Goal: Task Accomplishment & Management: Manage account settings

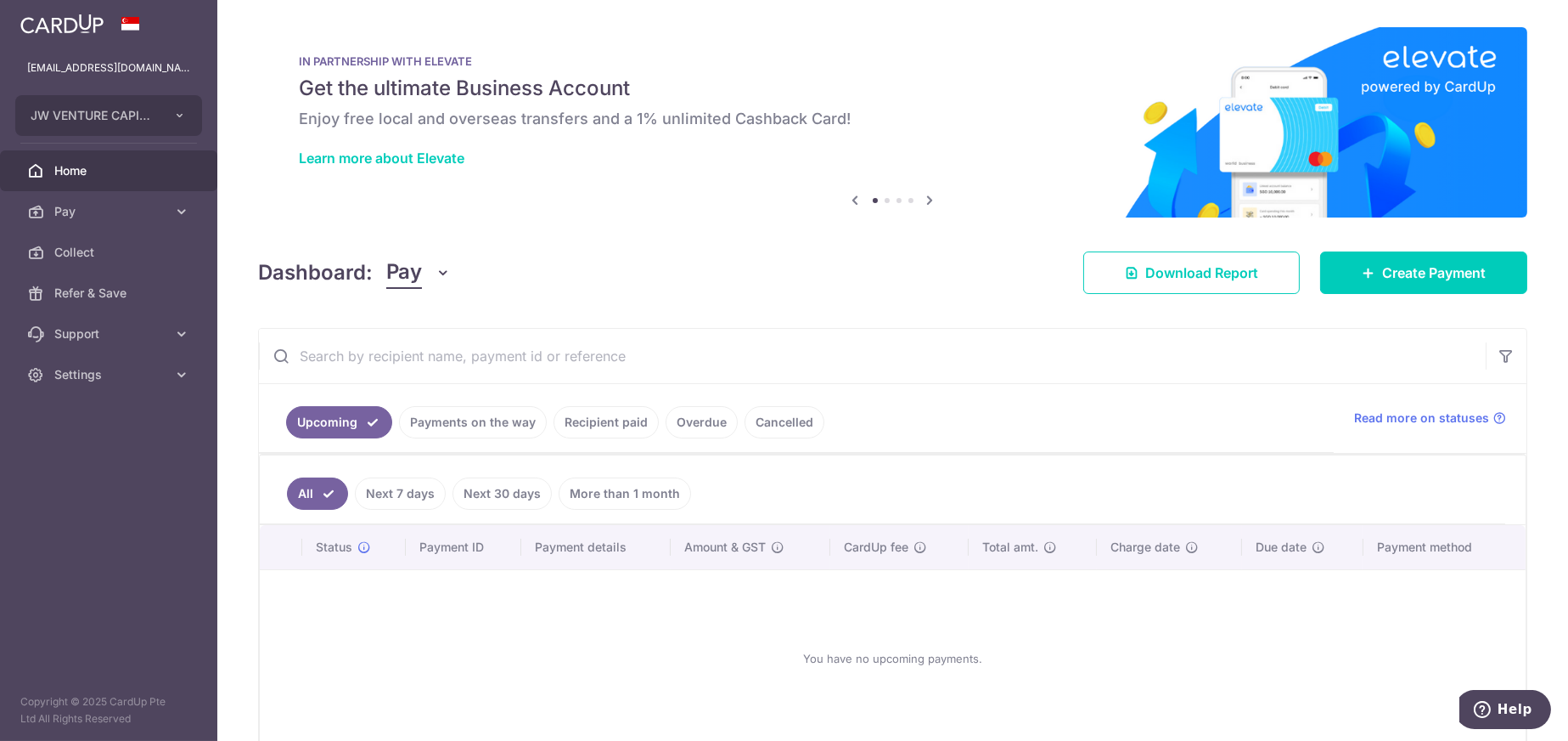
click at [711, 414] on link "Overdue" at bounding box center [702, 421] width 72 height 32
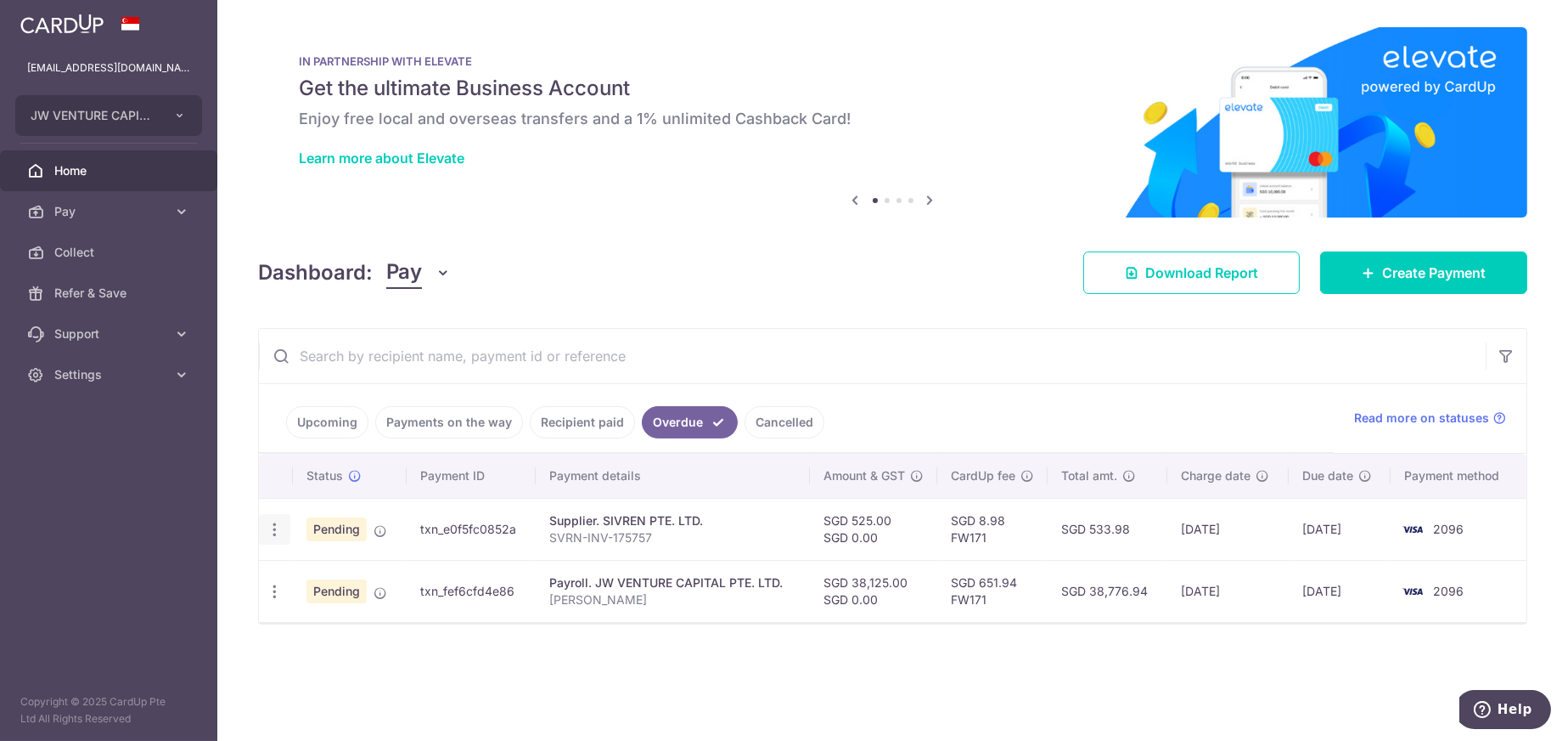
click at [275, 529] on icon "button" at bounding box center [274, 529] width 18 height 18
click at [425, 653] on div "Status Payment ID Payment details Amount & GST CardUp fee Total amt. Charge dat…" at bounding box center [893, 559] width 1268 height 213
click at [282, 529] on icon "button" at bounding box center [274, 529] width 18 height 18
click at [290, 642] on ul "Update payment Cancel payment" at bounding box center [347, 597] width 178 height 98
click at [269, 531] on icon "button" at bounding box center [274, 529] width 18 height 18
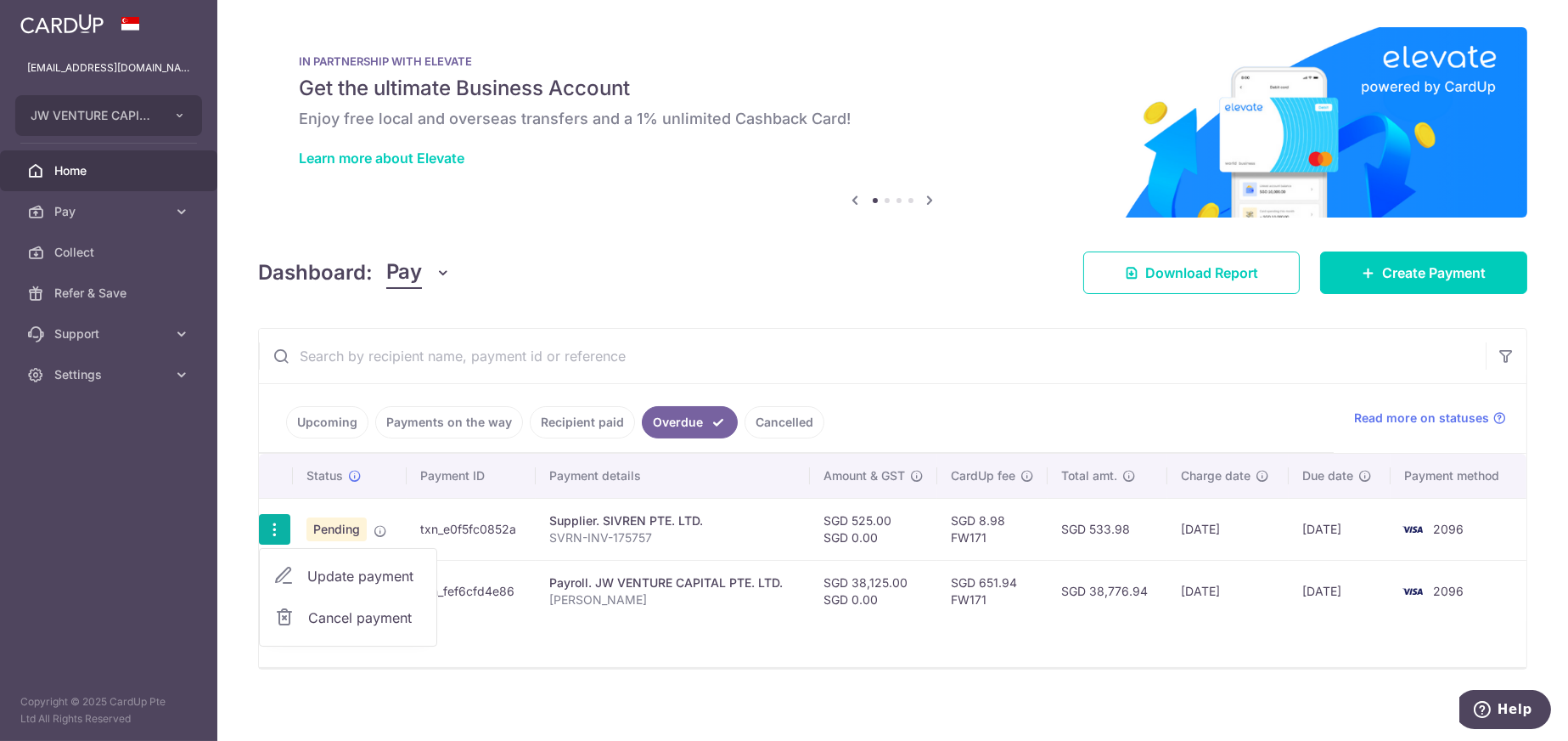
click at [631, 645] on div "Status Payment ID Payment details Amount & GST CardUp fee Total amt. Charge dat…" at bounding box center [893, 559] width 1268 height 213
click at [273, 530] on icon "button" at bounding box center [274, 529] width 18 height 18
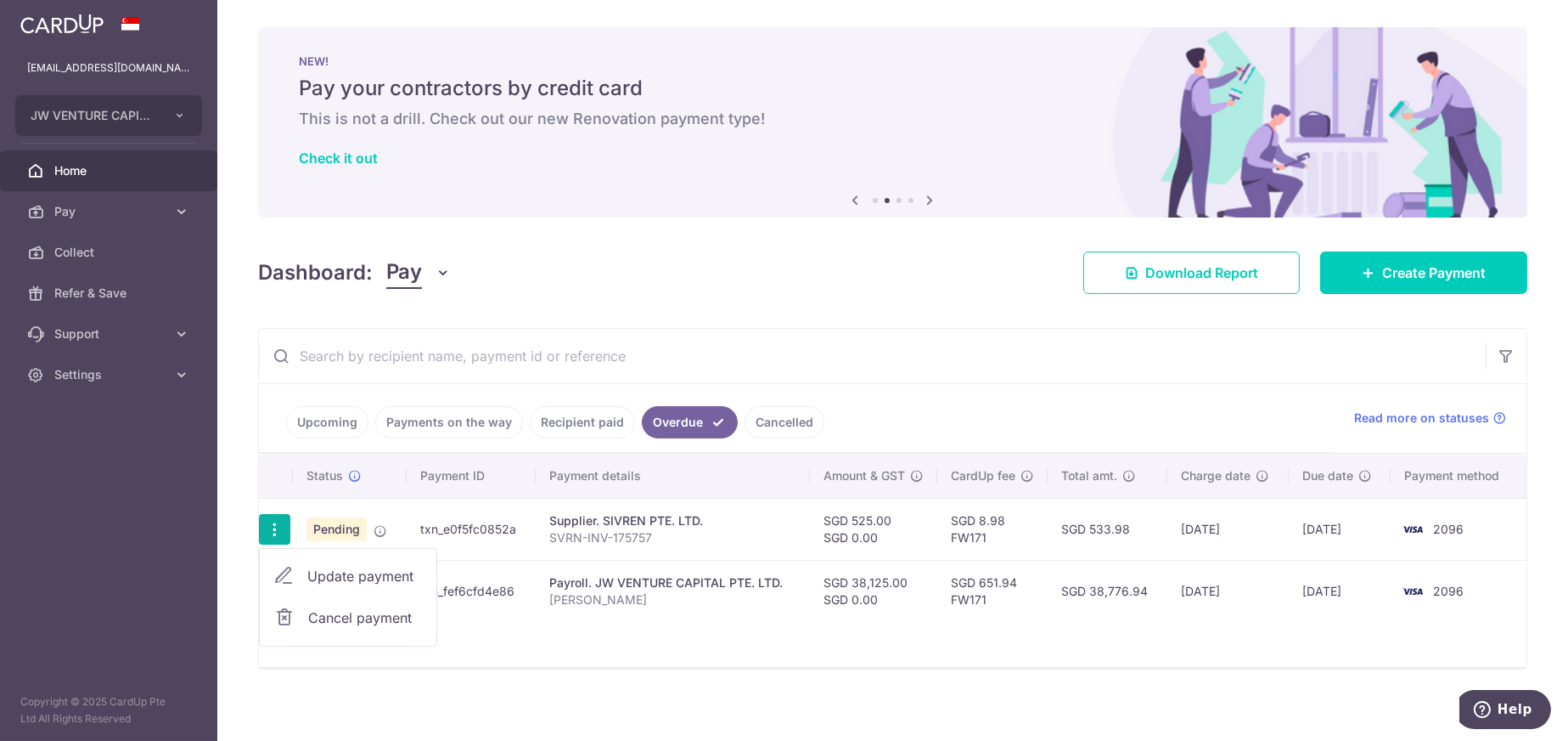
click at [481, 673] on div "× Pause Schedule Pause all future payments in this series Pause just this one p…" at bounding box center [893, 370] width 1351 height 741
click at [764, 427] on link "Cancelled" at bounding box center [785, 421] width 80 height 32
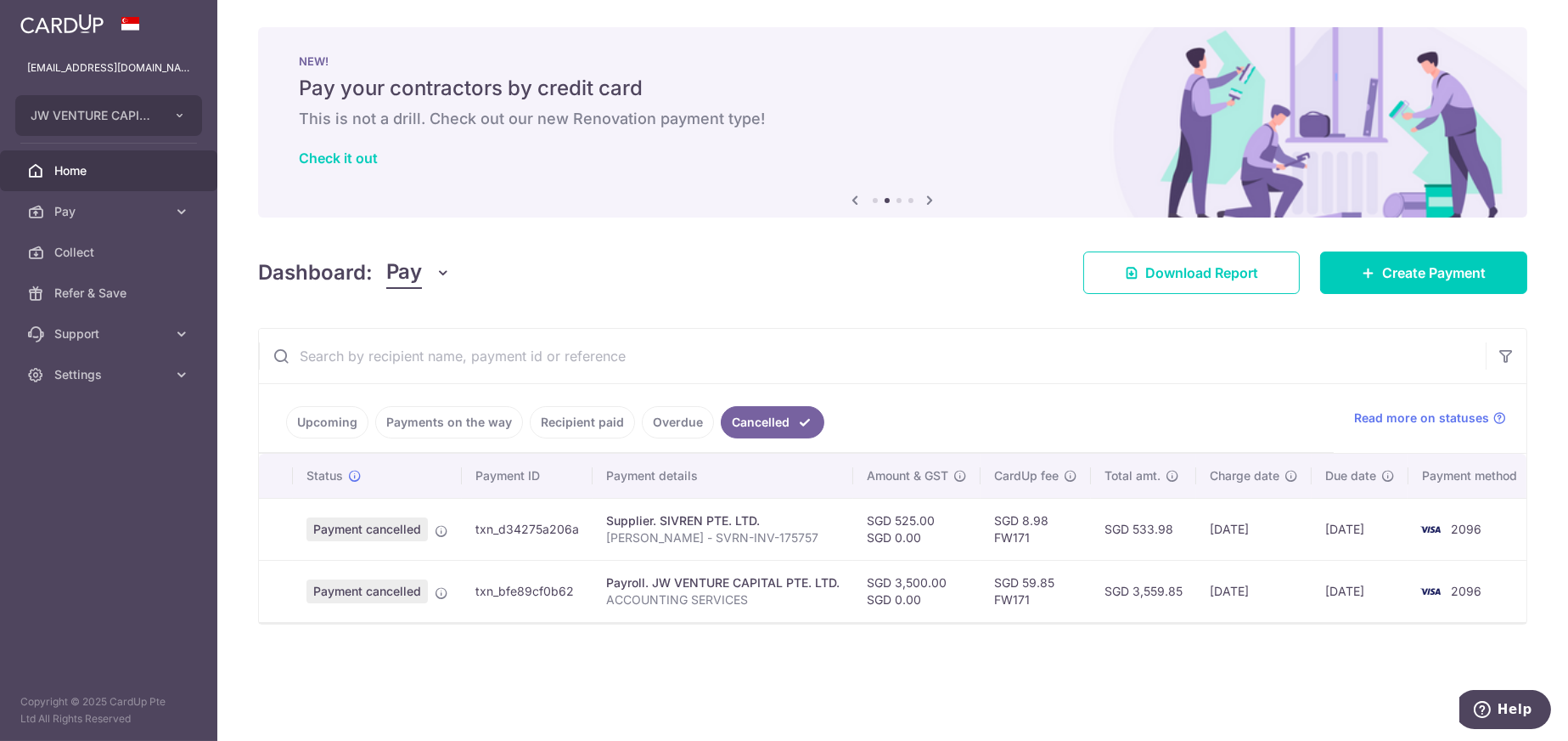
click at [658, 423] on link "Overdue" at bounding box center [677, 421] width 72 height 32
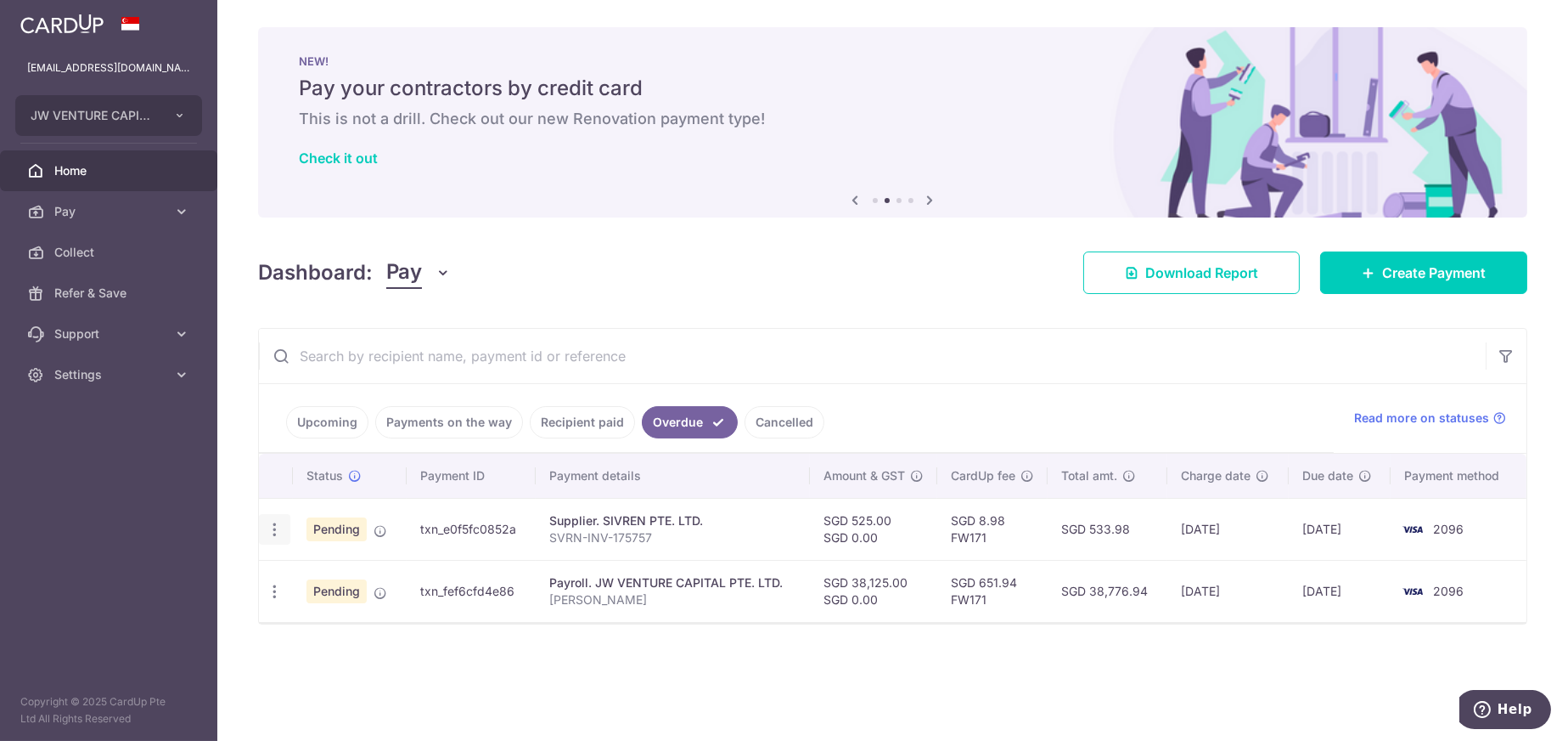
click at [272, 528] on icon "button" at bounding box center [274, 529] width 18 height 18
click at [312, 676] on div "× Pause Schedule Pause all future payments in this series Pause just this one p…" at bounding box center [893, 370] width 1351 height 741
click at [273, 592] on icon "button" at bounding box center [274, 592] width 18 height 18
click at [541, 679] on div "Status Payment ID Payment details Amount & GST CardUp fee Total amt. Charge dat…" at bounding box center [893, 591] width 1268 height 275
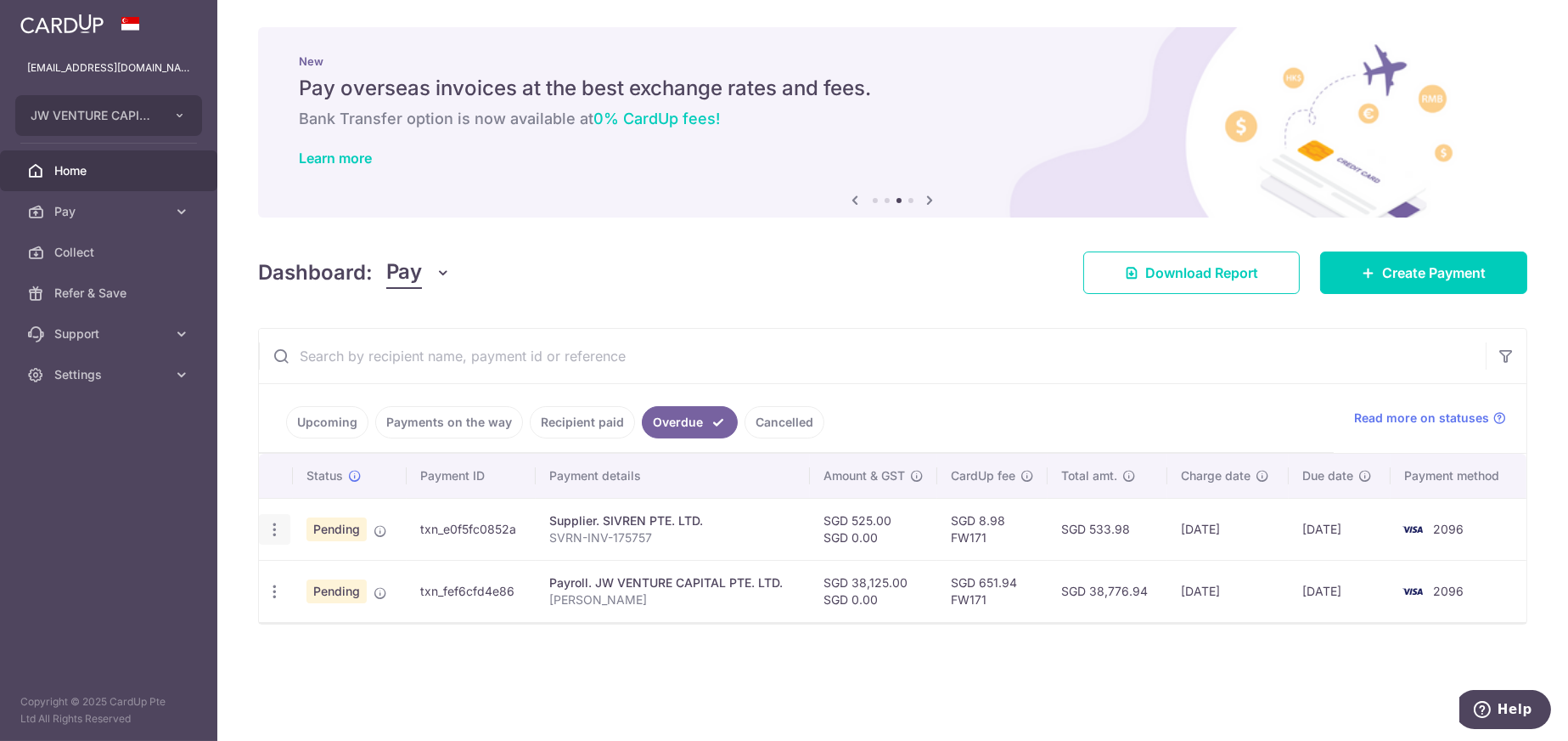
click at [273, 526] on icon "button" at bounding box center [274, 529] width 18 height 18
click at [380, 572] on span "Update payment" at bounding box center [365, 575] width 115 height 20
radio input "true"
type input "525.00"
type input "0.00"
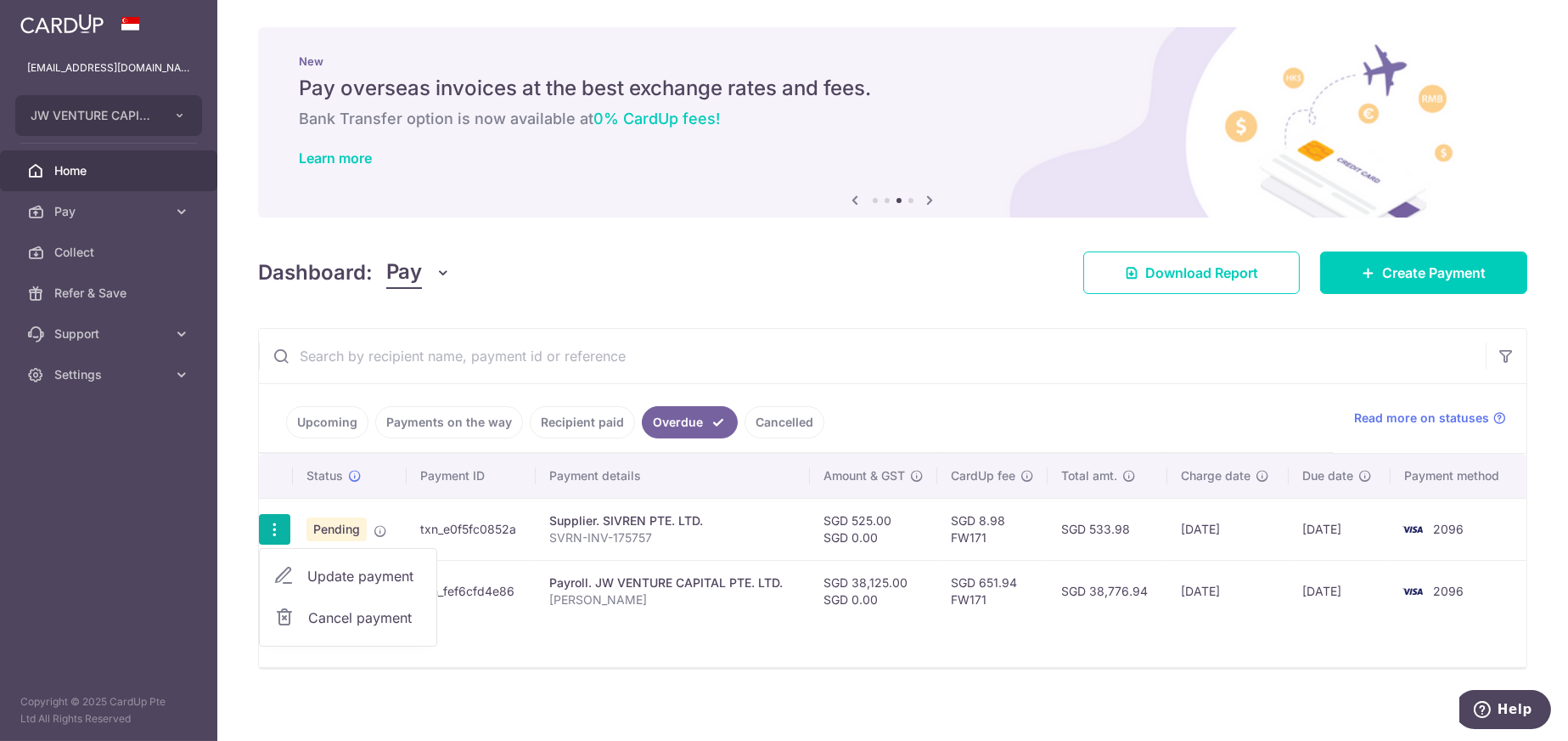
type input "01/10/2025"
type input "SVRN-INV-175757"
type input "SIVREN INVOICE"
type input "FW171"
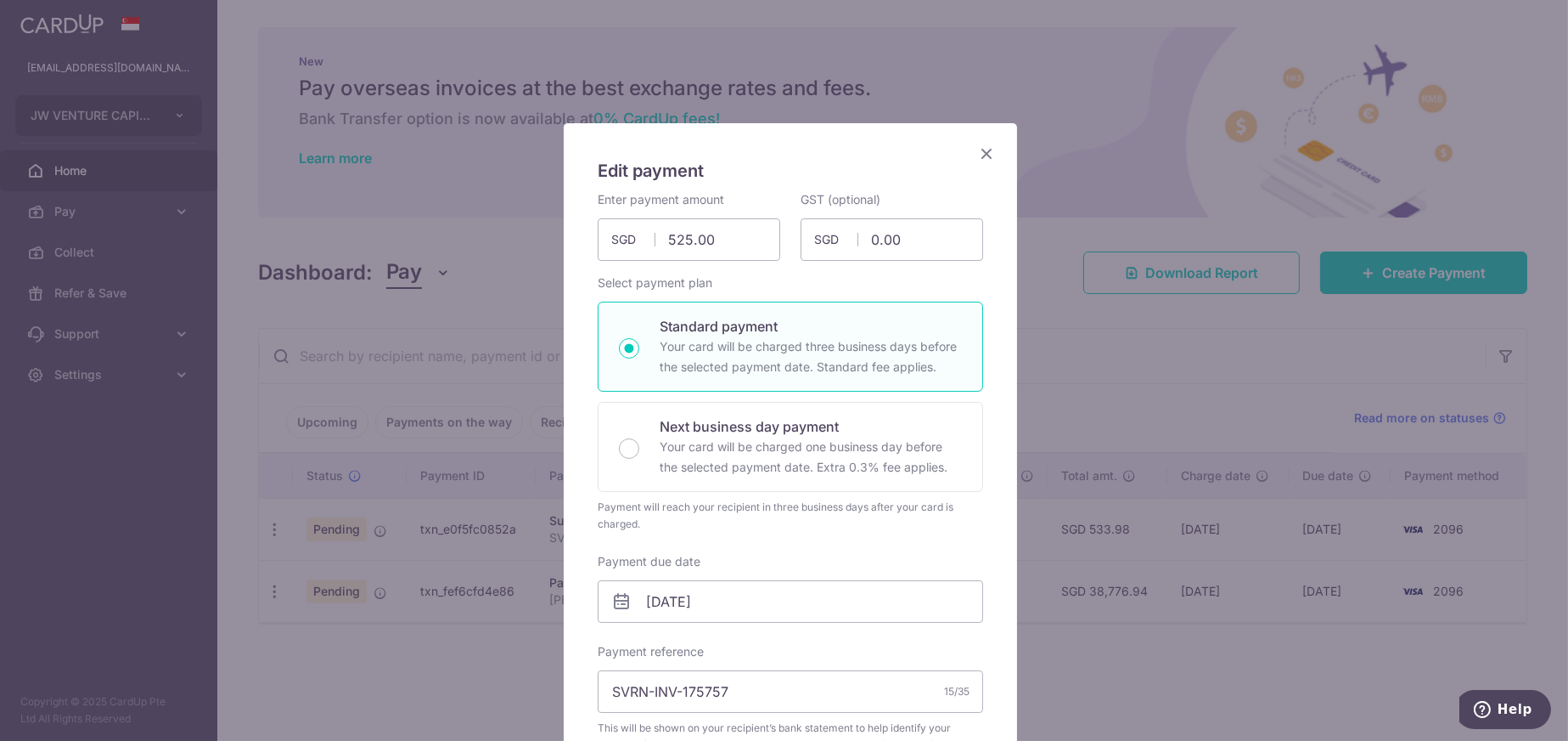
click at [978, 153] on icon "Close" at bounding box center [986, 153] width 20 height 21
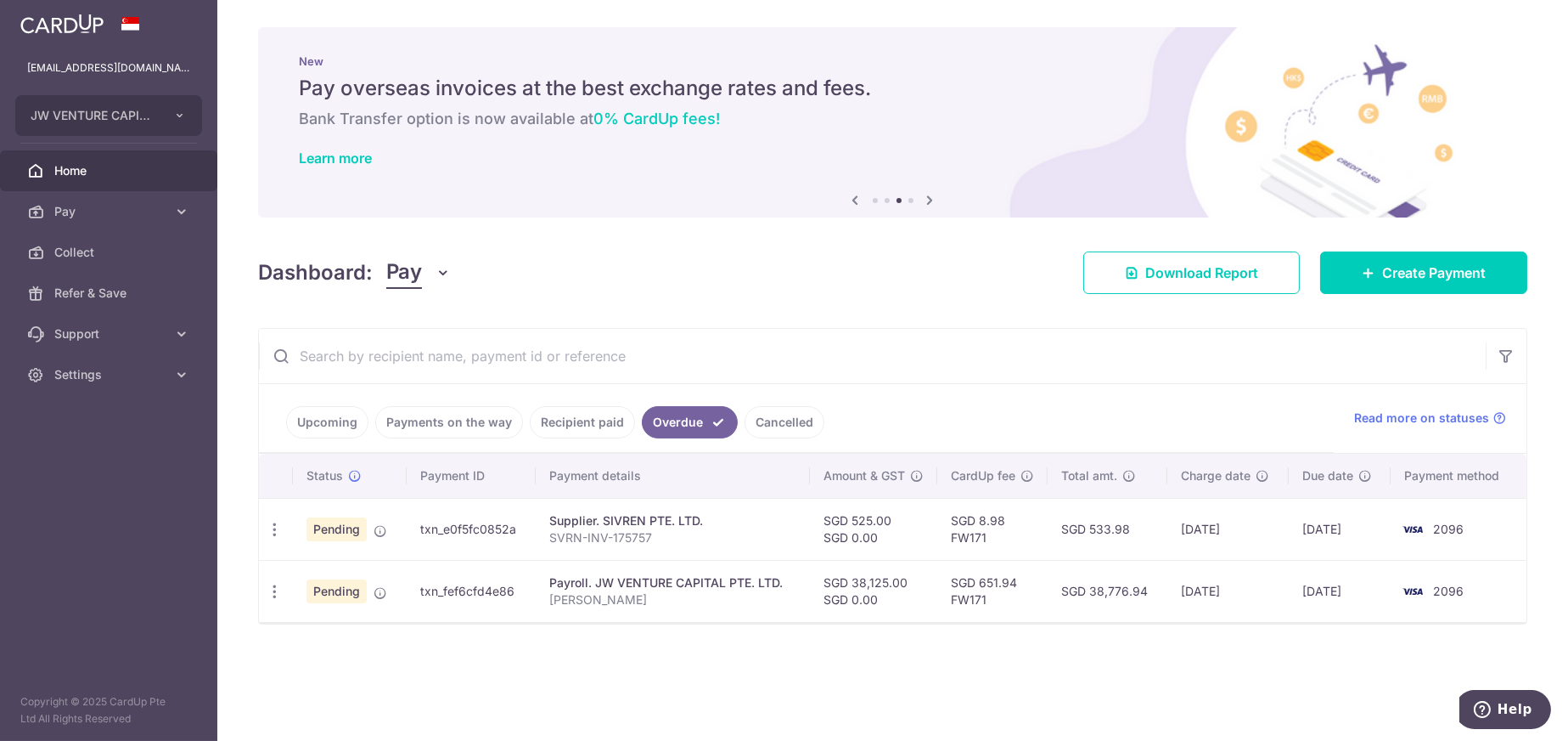
click at [773, 420] on link "Cancelled" at bounding box center [785, 421] width 80 height 32
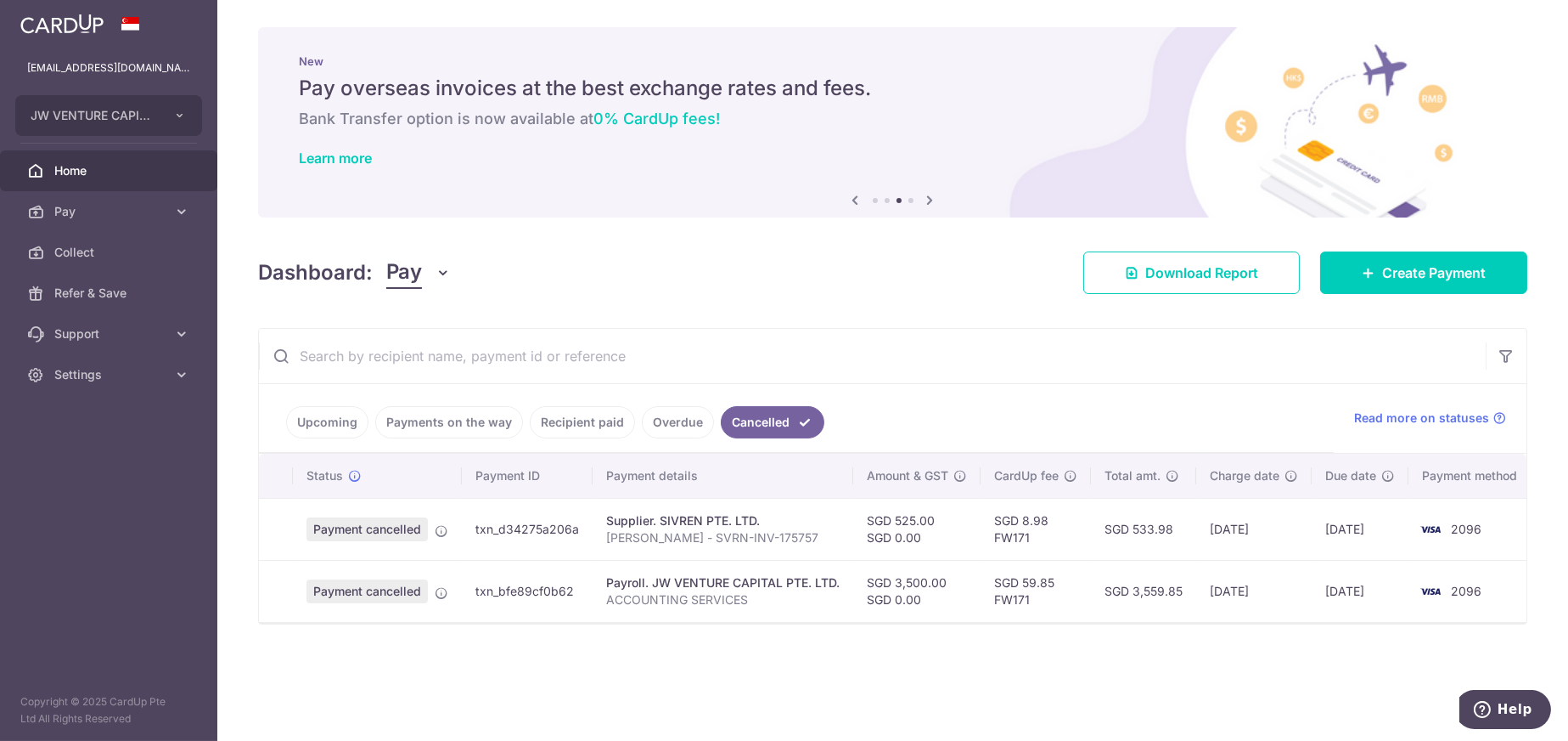
click at [609, 417] on link "Recipient paid" at bounding box center [582, 421] width 105 height 32
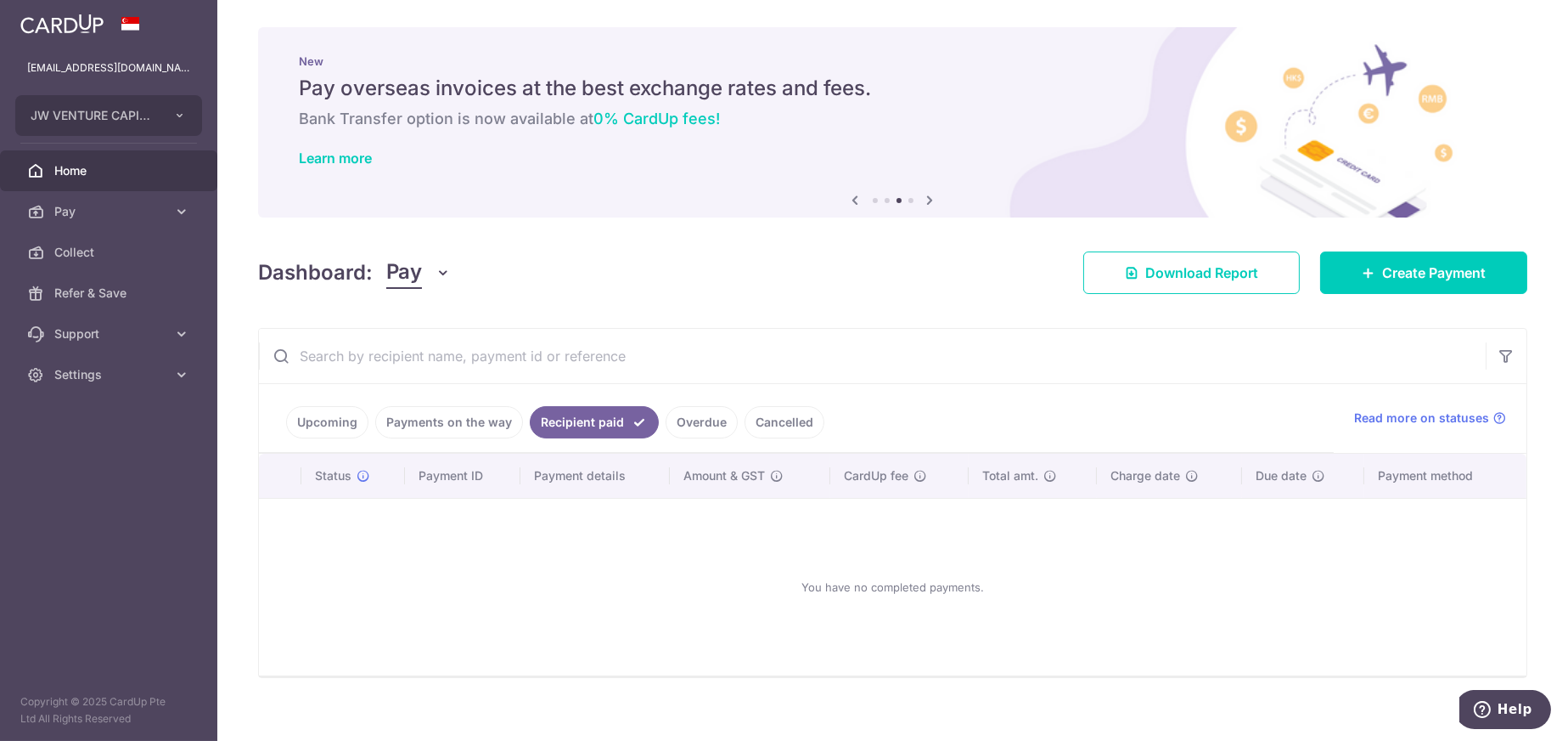
click at [659, 417] on li "Overdue" at bounding box center [698, 421] width 79 height 32
click at [699, 418] on link "Overdue" at bounding box center [702, 421] width 72 height 32
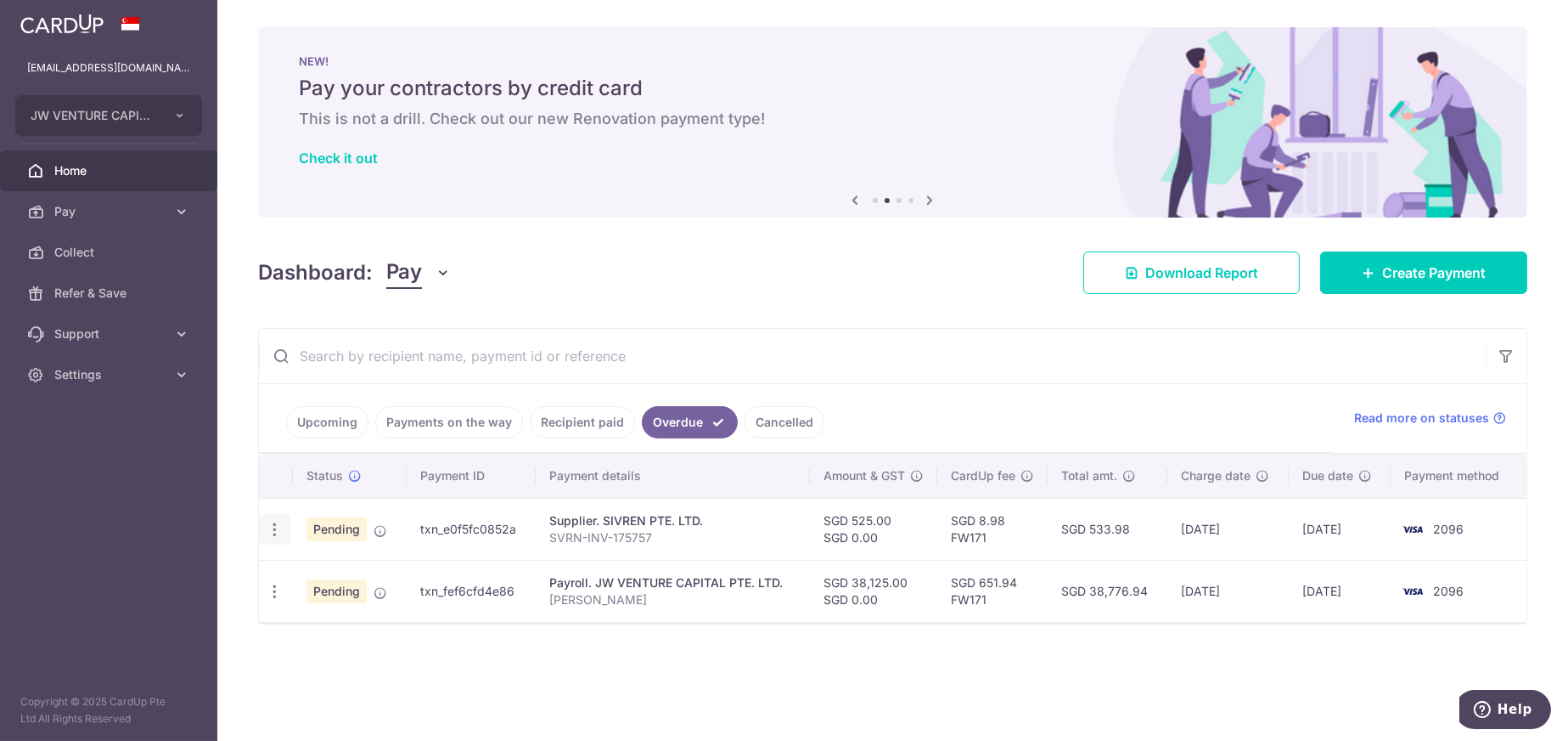
click at [269, 531] on icon "button" at bounding box center [274, 529] width 18 height 18
click at [432, 691] on div "× Pause Schedule Pause all future payments in this series Pause just this one p…" at bounding box center [893, 370] width 1351 height 741
click at [927, 275] on div "Dashboard: Pay Pay Collect Download Report Create Payment" at bounding box center [893, 269] width 1269 height 50
click at [927, 192] on icon at bounding box center [930, 200] width 20 height 21
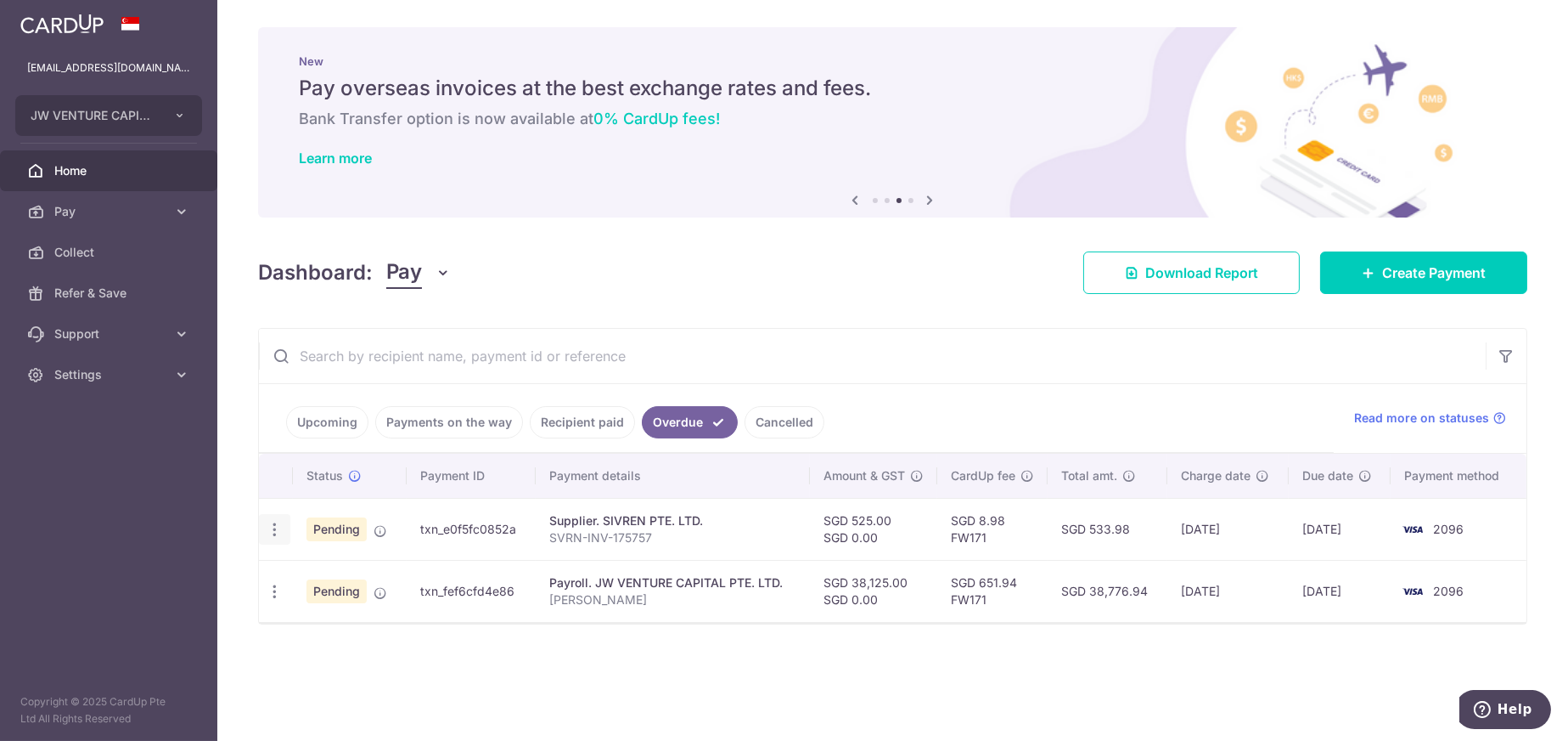
click at [266, 533] on icon "button" at bounding box center [274, 529] width 18 height 18
click at [352, 691] on div "× Pause Schedule Pause all future payments in this series Pause just this one p…" at bounding box center [893, 370] width 1351 height 741
click at [181, 370] on icon at bounding box center [181, 374] width 17 height 17
click at [89, 410] on span "Account" at bounding box center [110, 415] width 112 height 17
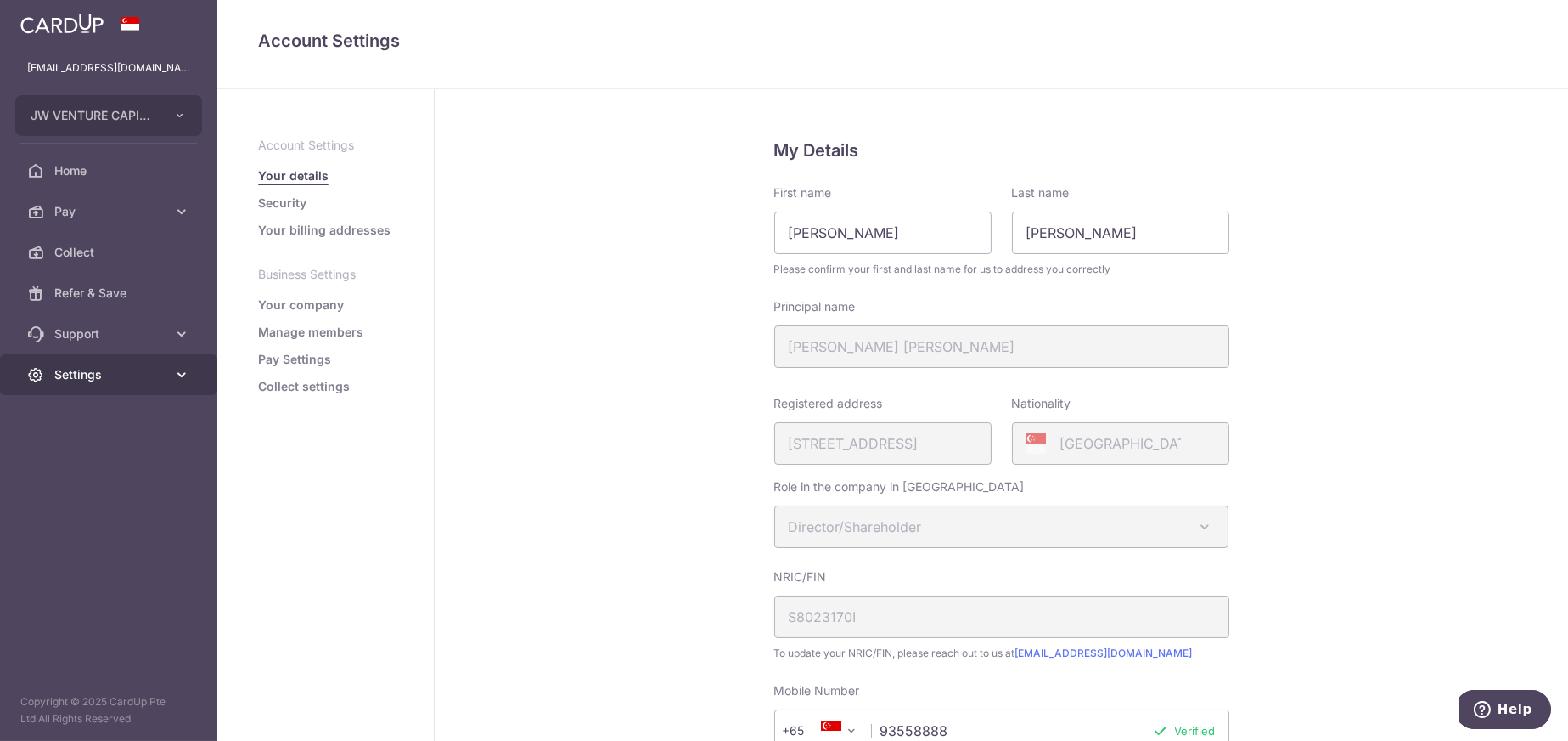
click at [175, 371] on icon at bounding box center [181, 374] width 17 height 17
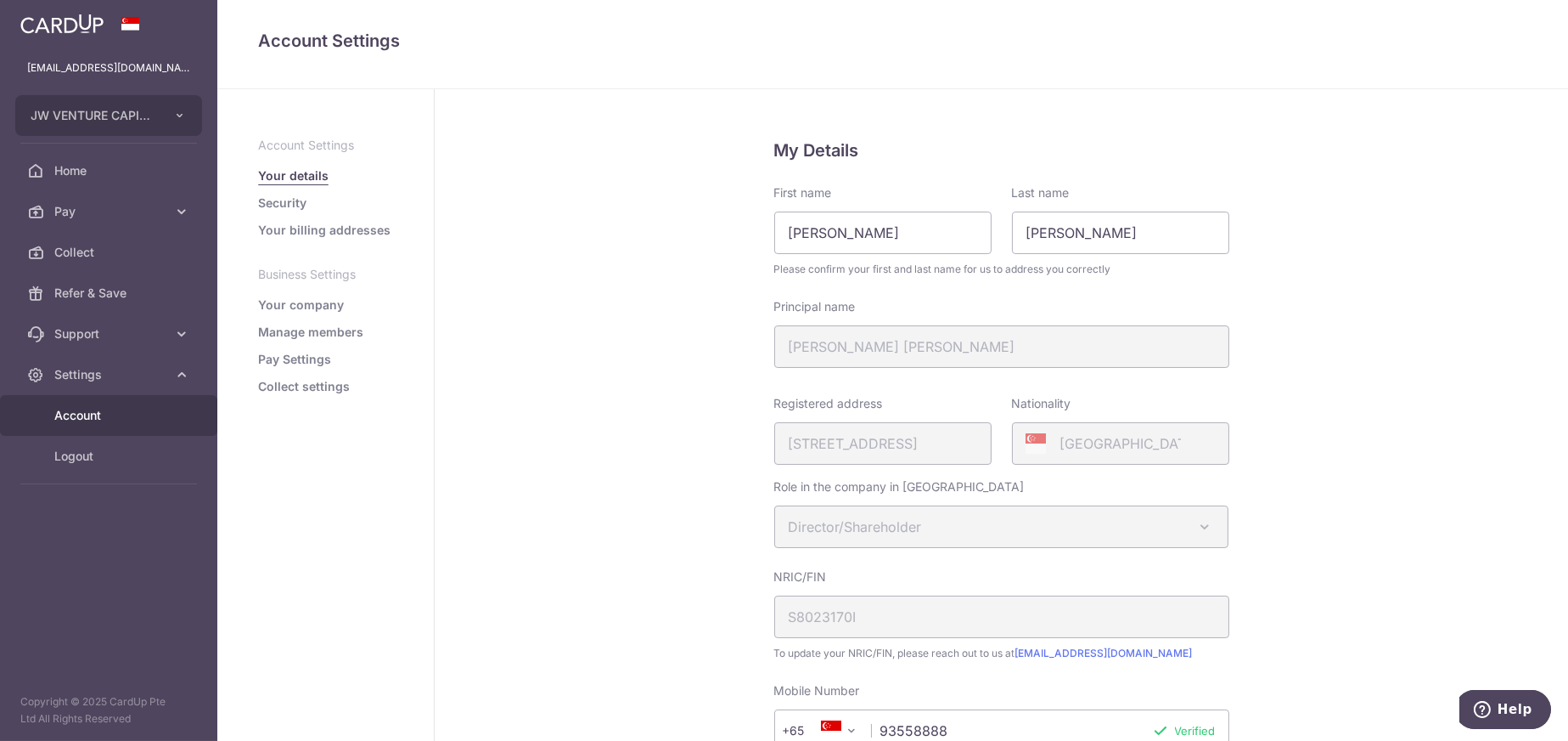
click at [76, 425] on link "Account" at bounding box center [109, 415] width 217 height 41
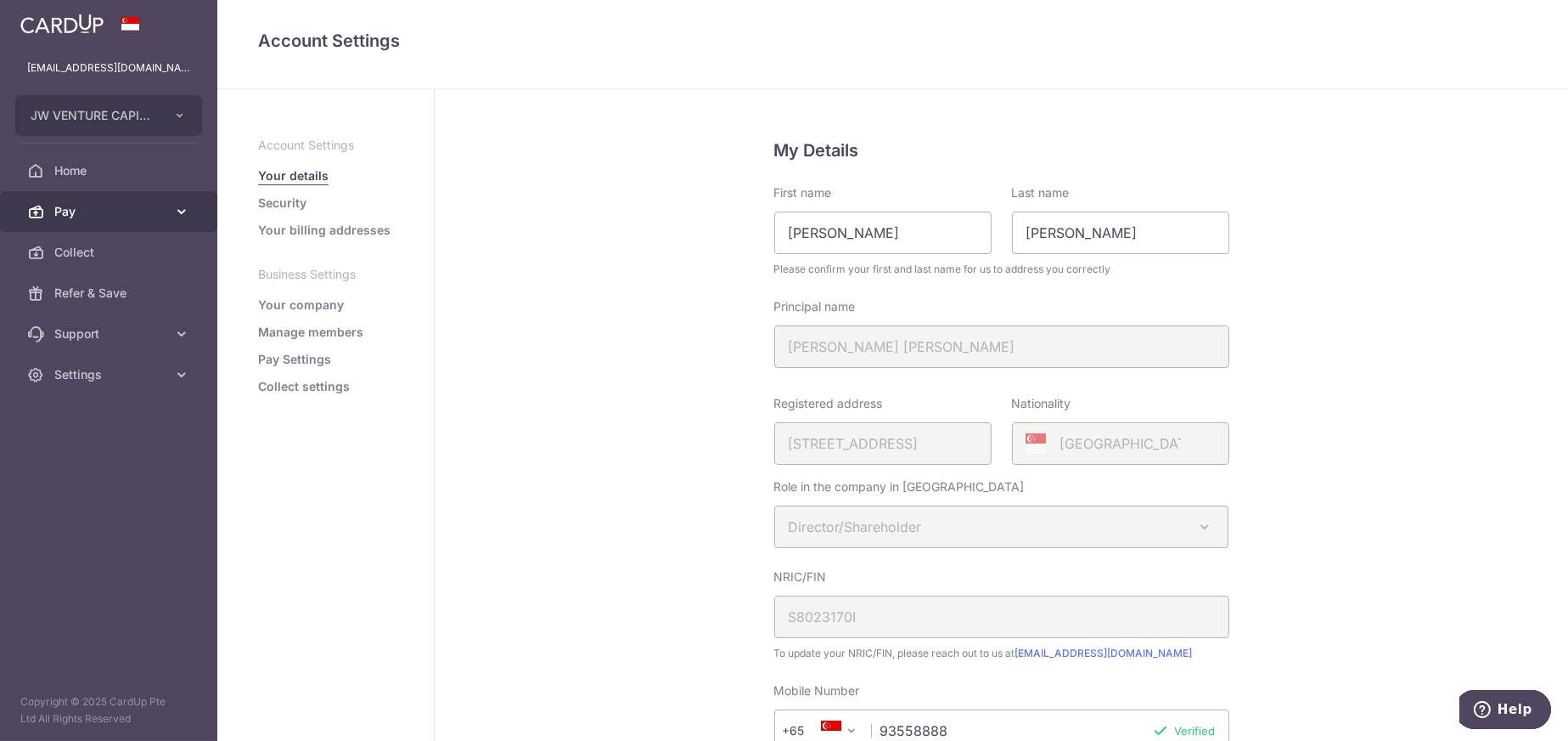
click at [65, 205] on span "Pay" at bounding box center [110, 212] width 112 height 17
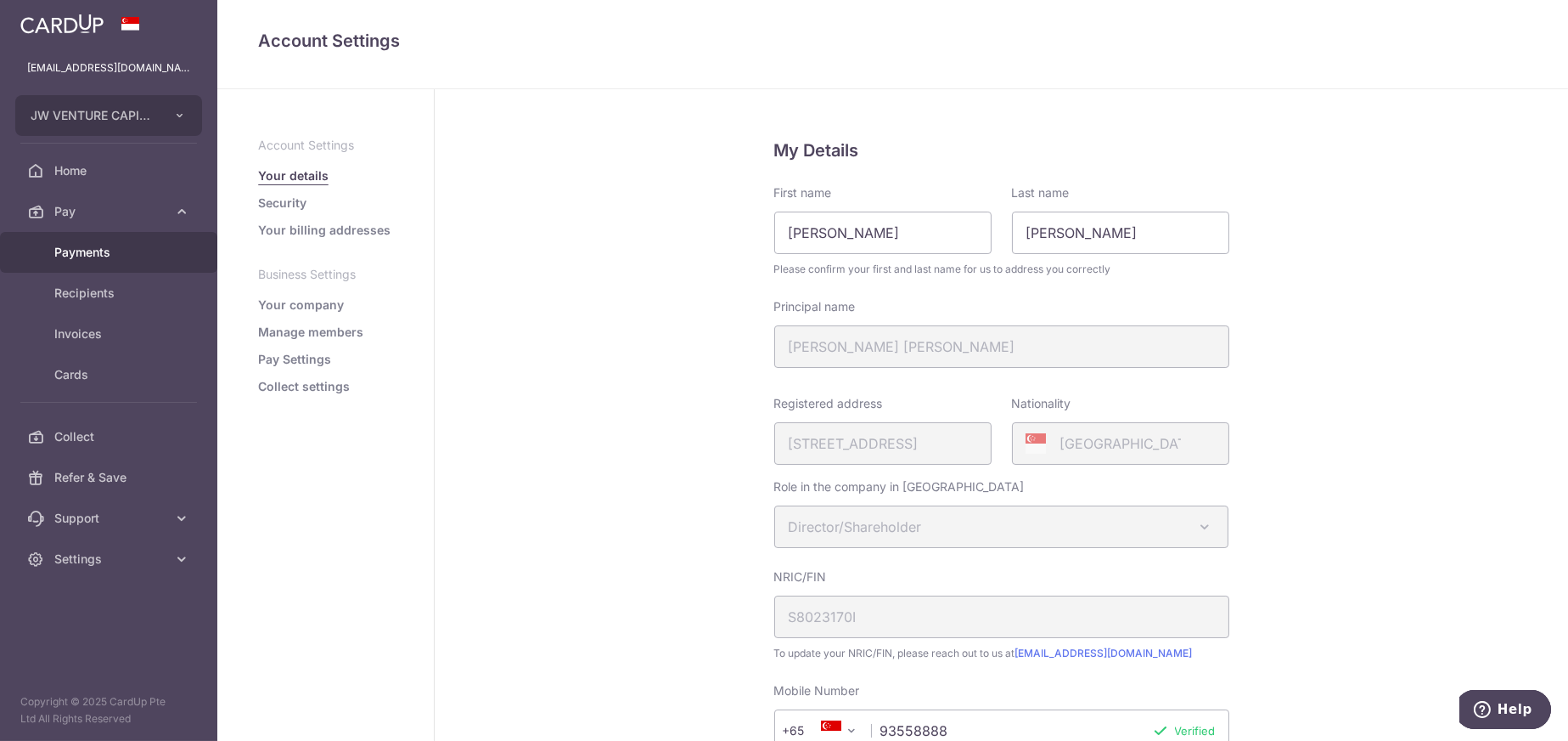
click at [78, 247] on span "Payments" at bounding box center [110, 253] width 112 height 17
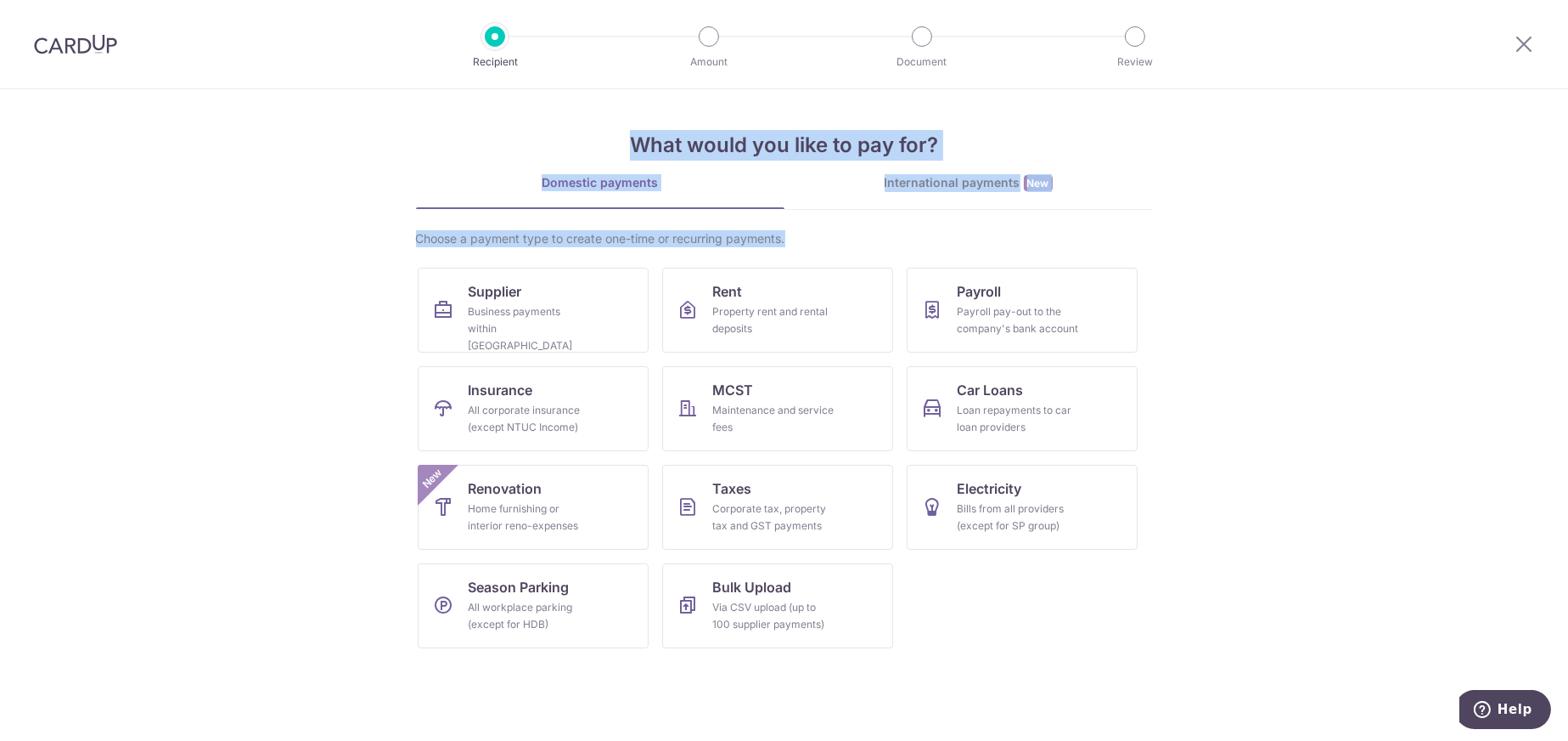
drag, startPoint x: 1535, startPoint y: 43, endPoint x: 1189, endPoint y: 232, distance: 394.3
click at [1289, 232] on div "Recipient Amount Document Review What would you like to pay for? Domestic payme…" at bounding box center [784, 370] width 1568 height 741
click at [1519, 37] on icon at bounding box center [1524, 43] width 20 height 21
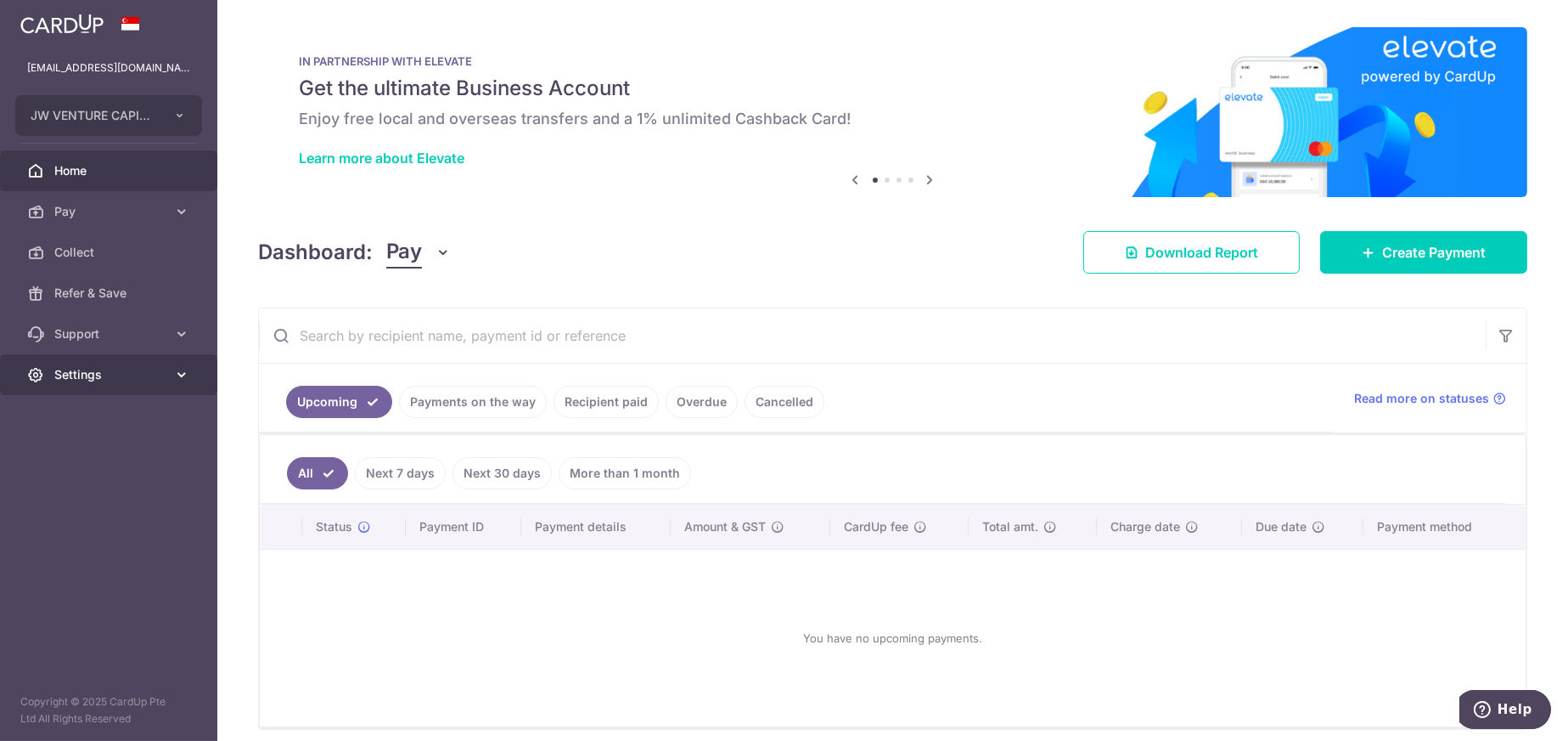
click at [111, 371] on span "Settings" at bounding box center [110, 374] width 112 height 17
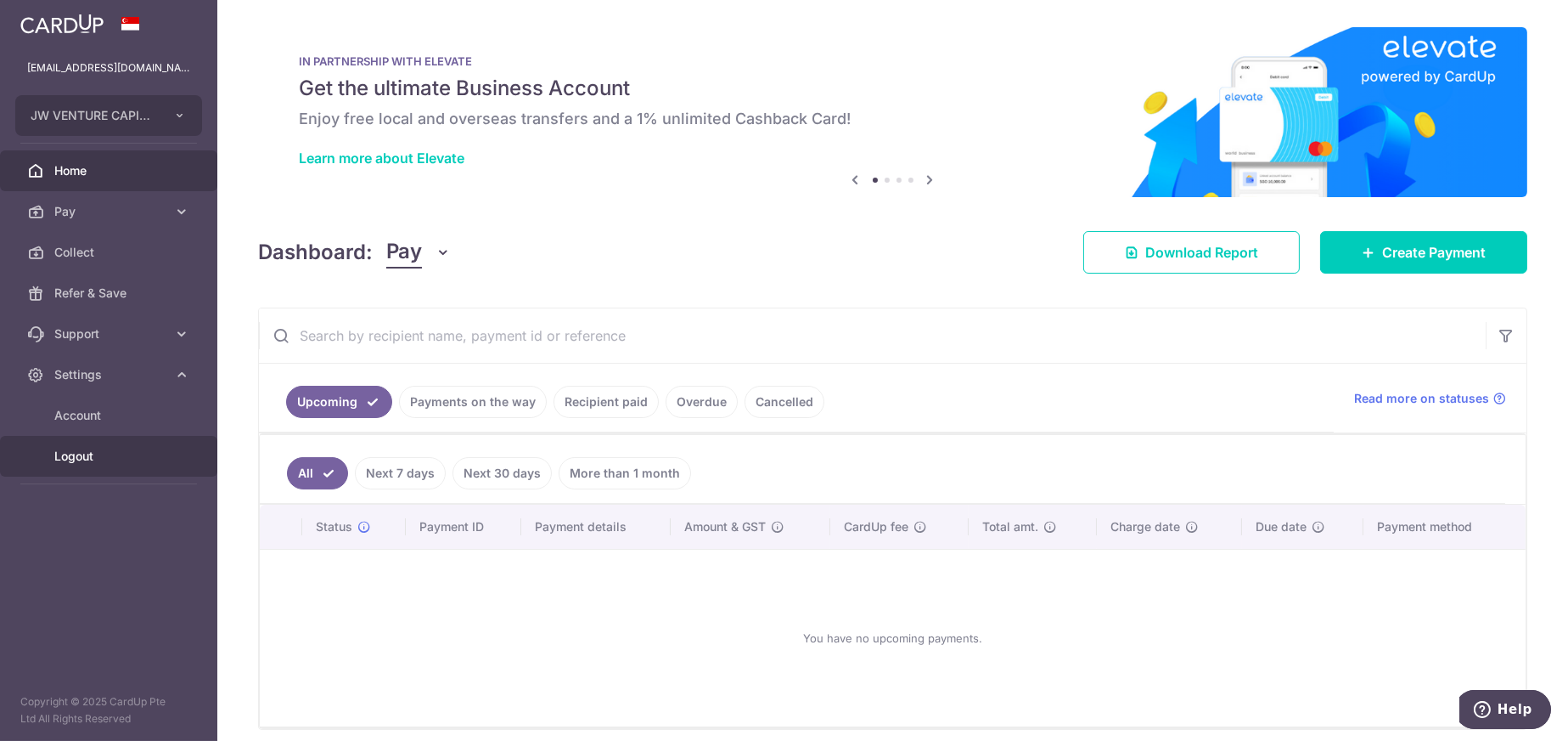
click at [102, 446] on link "Logout" at bounding box center [109, 456] width 217 height 41
